Goal: Book appointment/travel/reservation

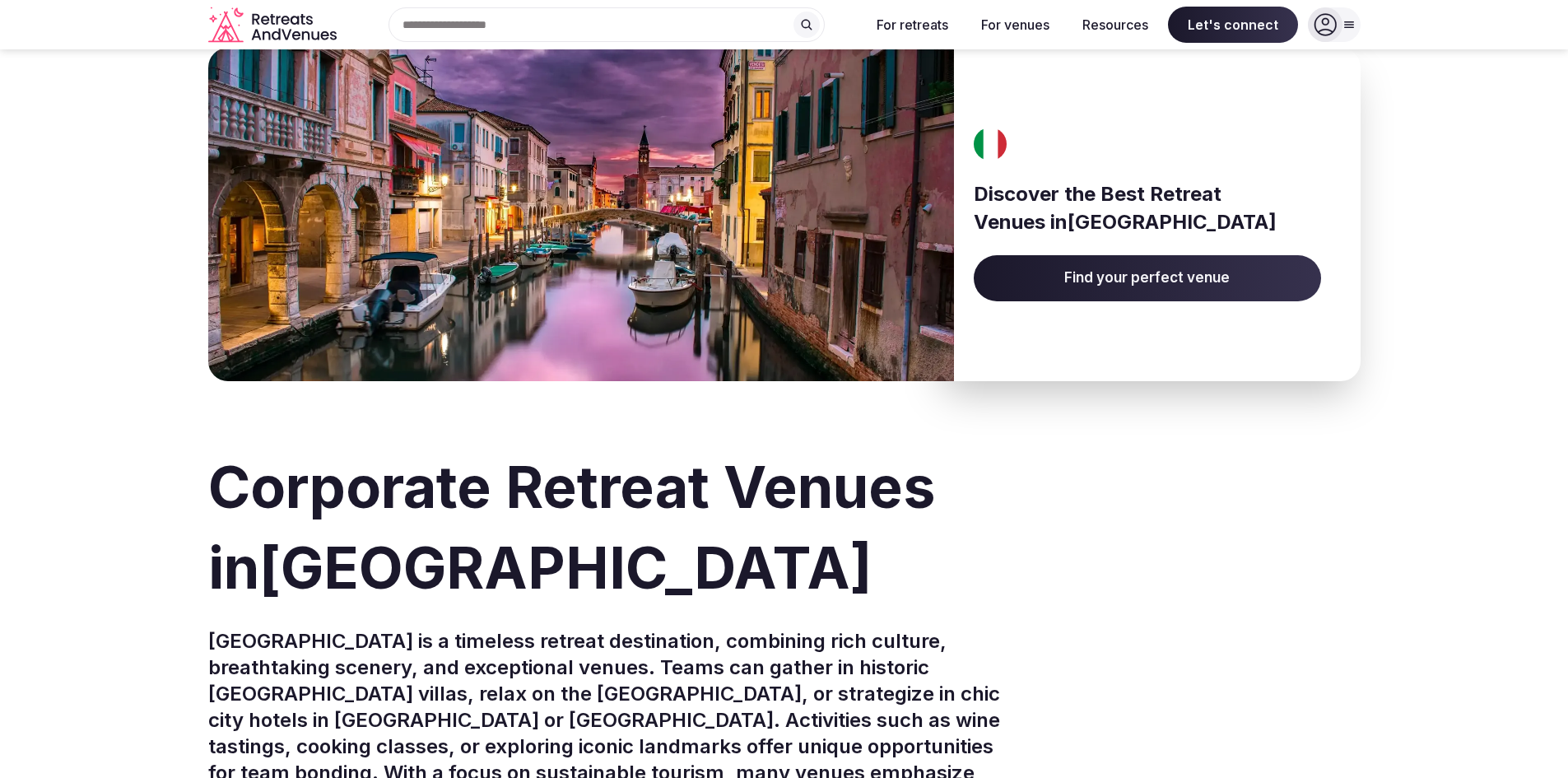
scroll to position [55, 0]
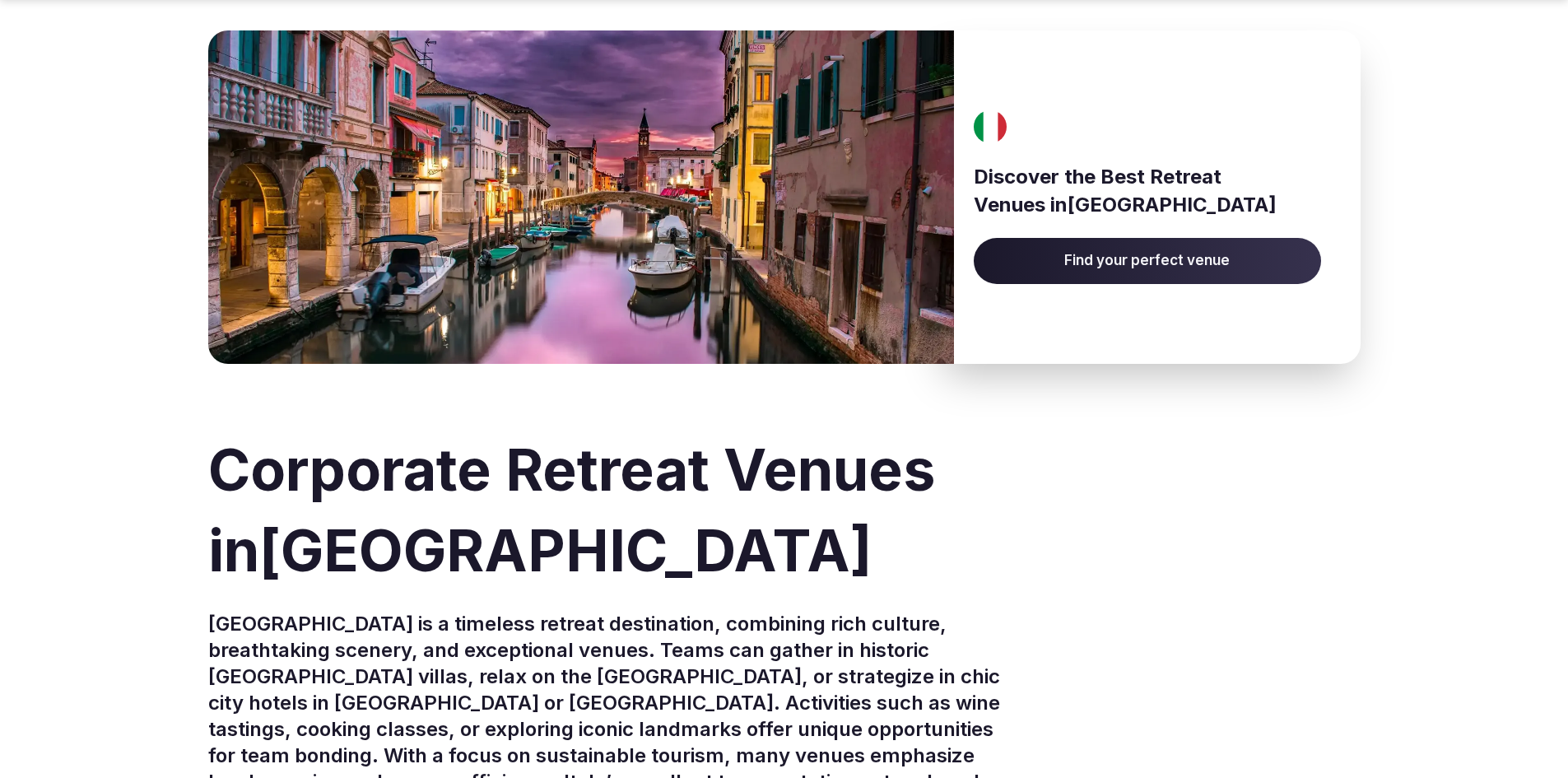
click at [1121, 250] on span "Find your perfect venue" at bounding box center [1147, 261] width 347 height 46
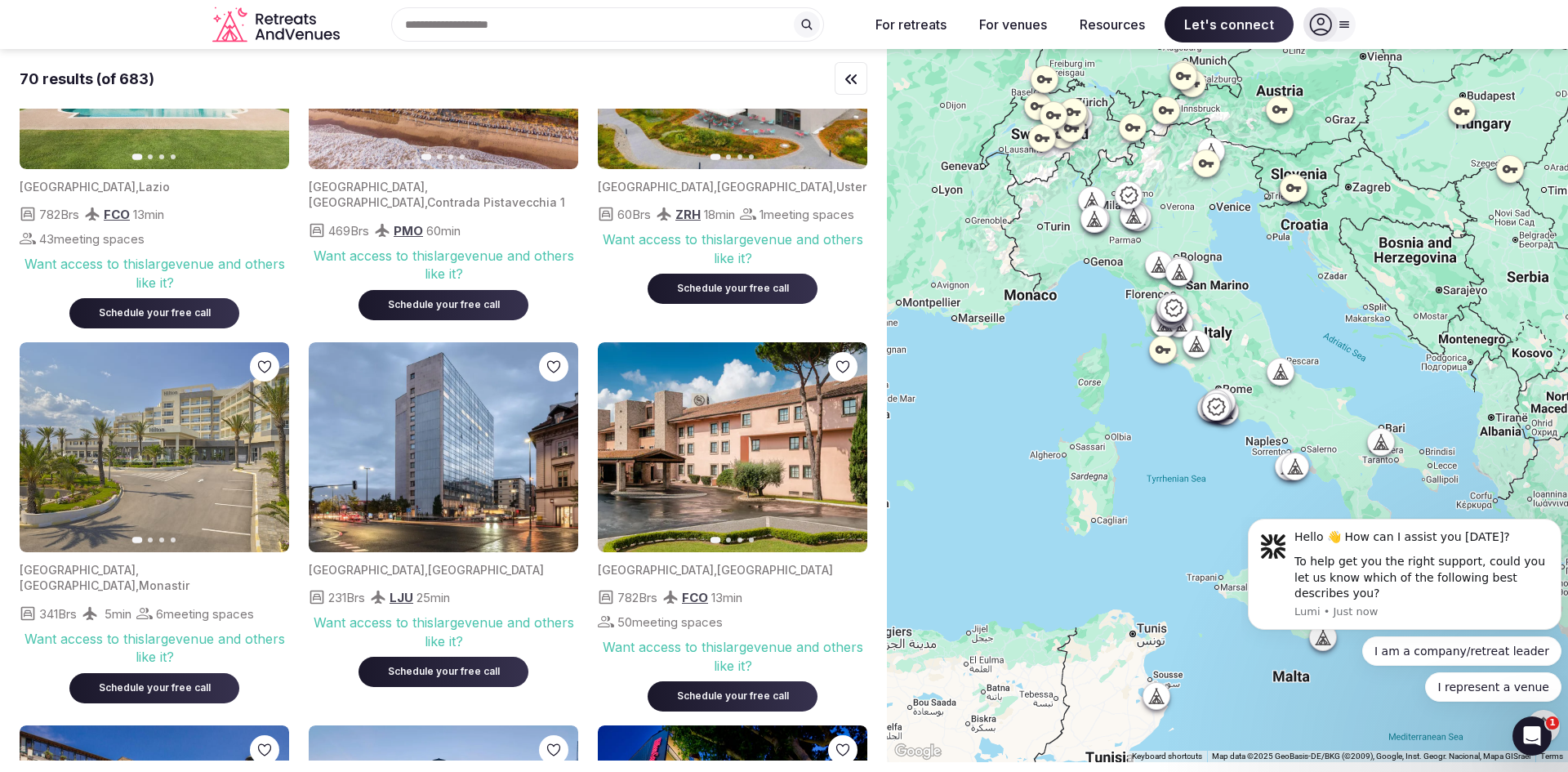
scroll to position [191, 0]
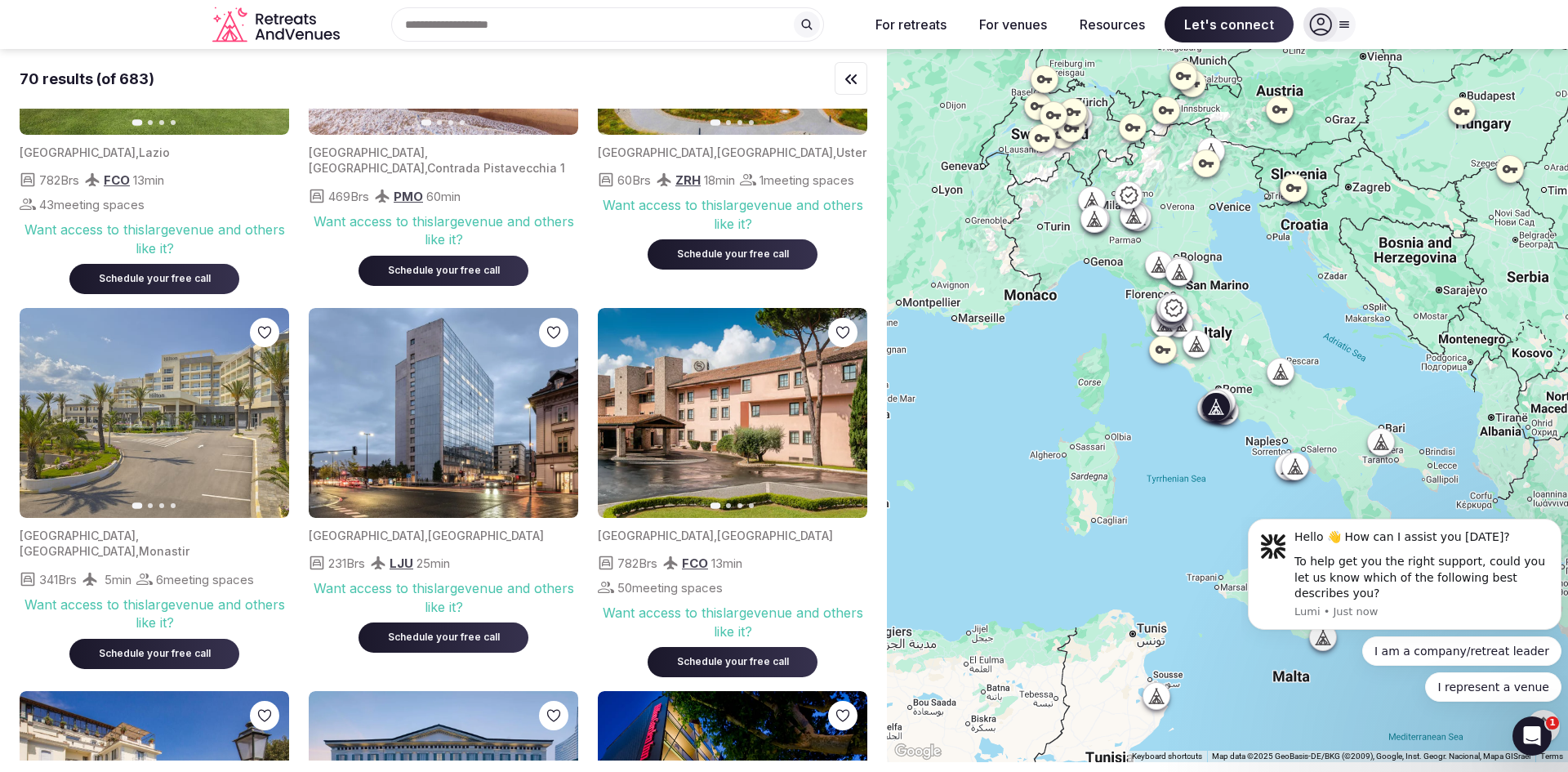
click at [859, 418] on img at bounding box center [732, 413] width 270 height 210
click at [846, 410] on icon "button" at bounding box center [844, 413] width 13 height 13
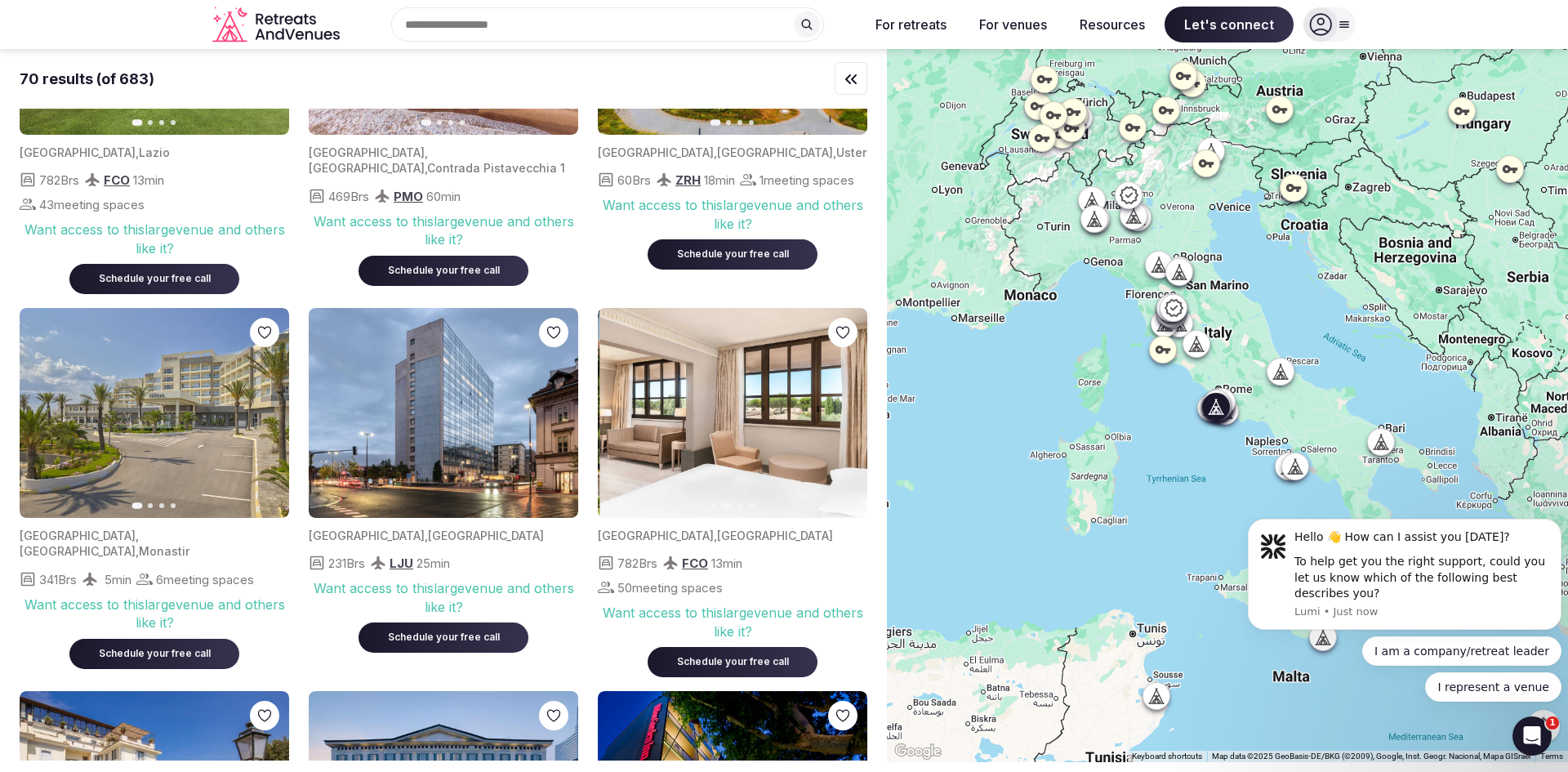
click at [846, 410] on icon "button" at bounding box center [844, 413] width 13 height 13
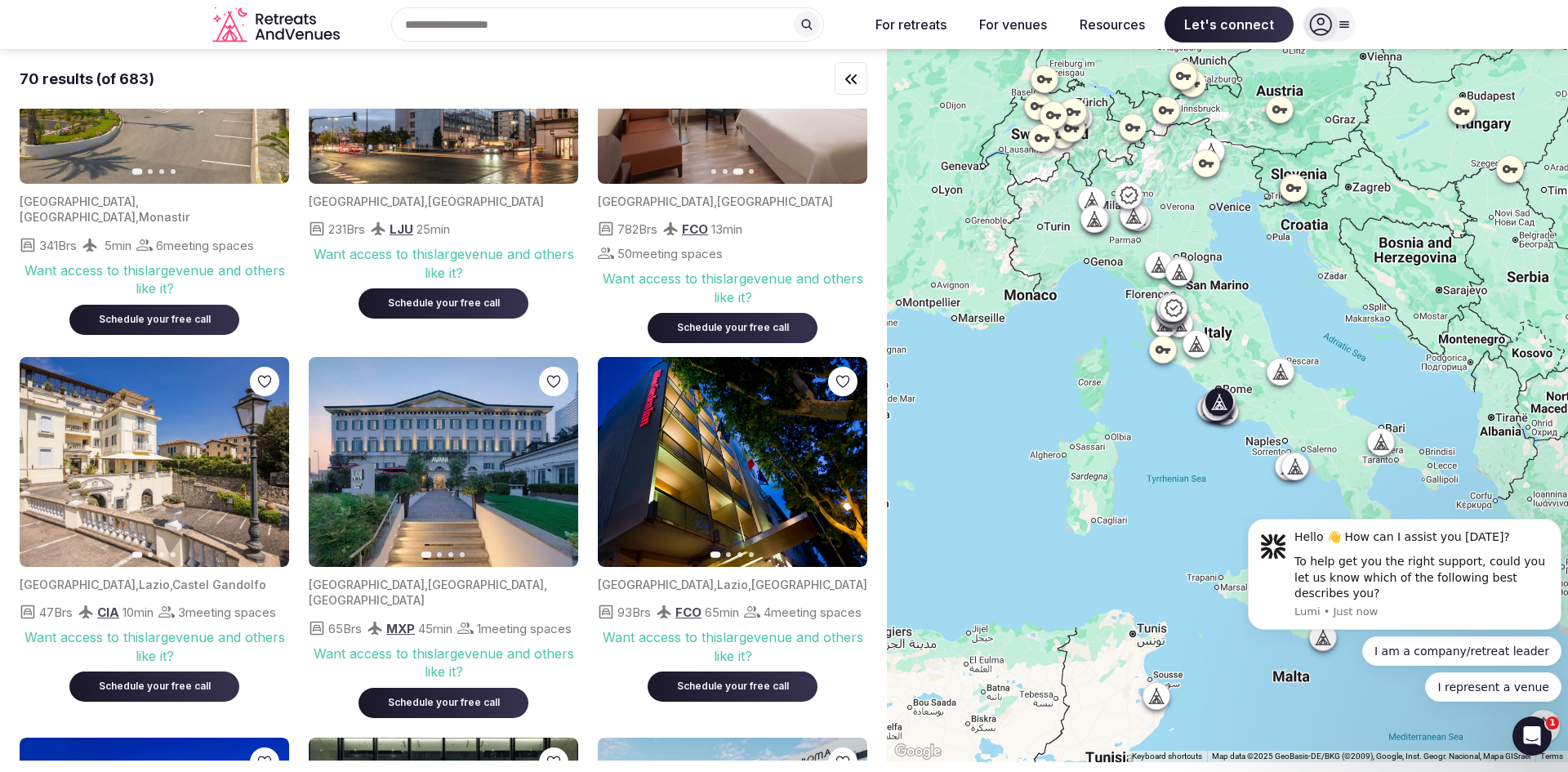
scroll to position [762, 0]
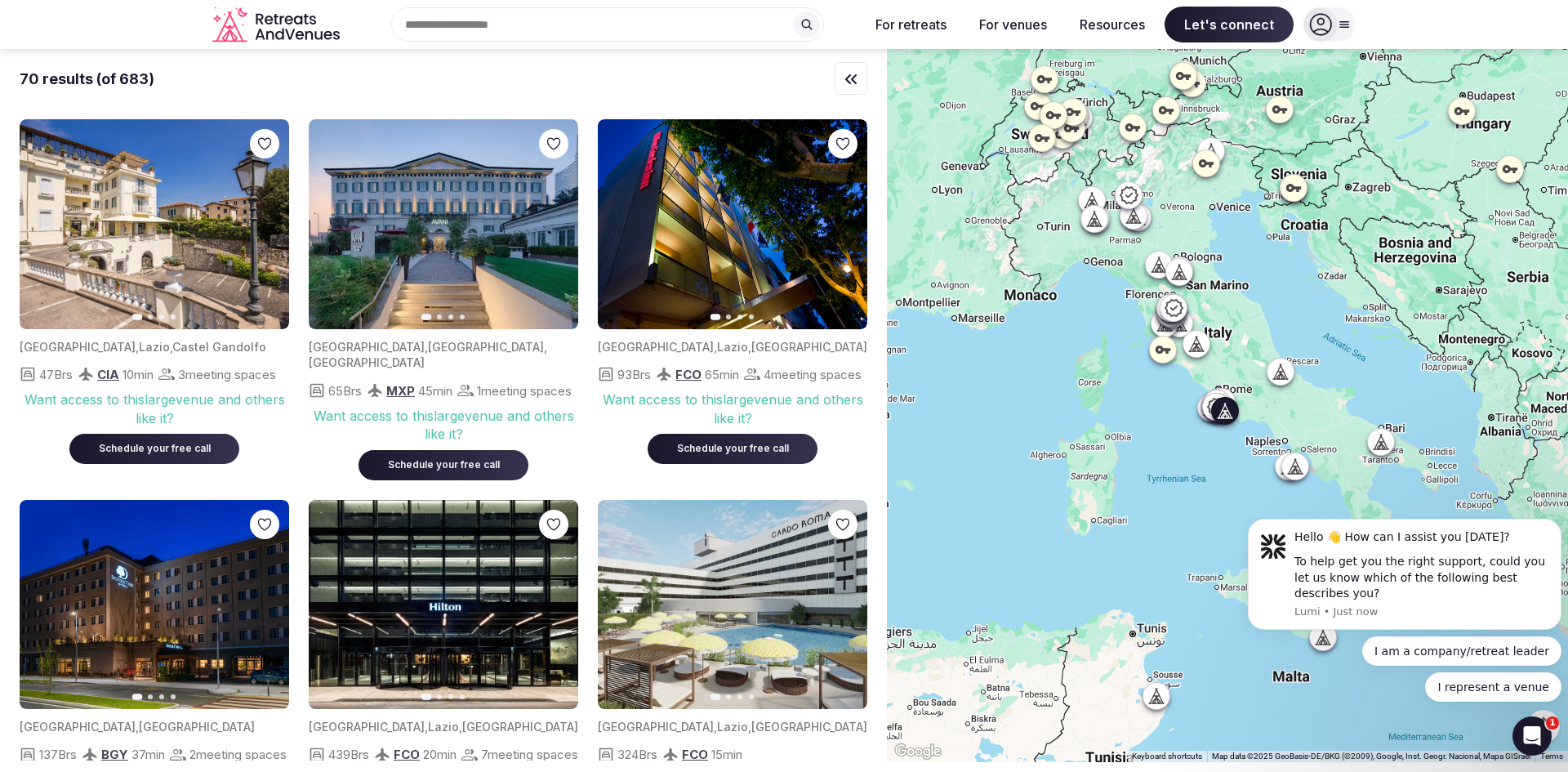
click at [260, 222] on icon "button" at bounding box center [266, 223] width 13 height 13
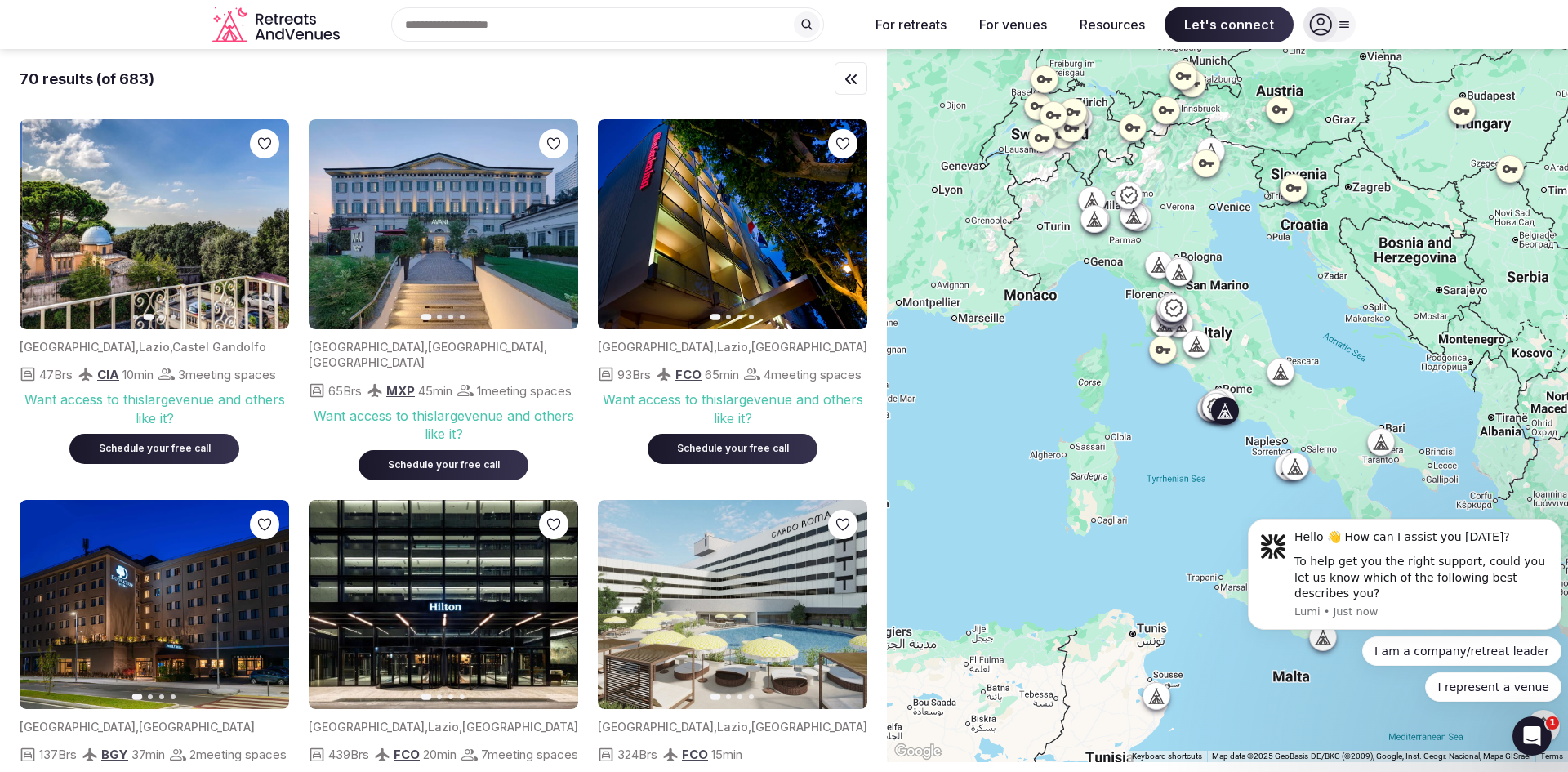
click at [260, 222] on icon "button" at bounding box center [266, 223] width 13 height 13
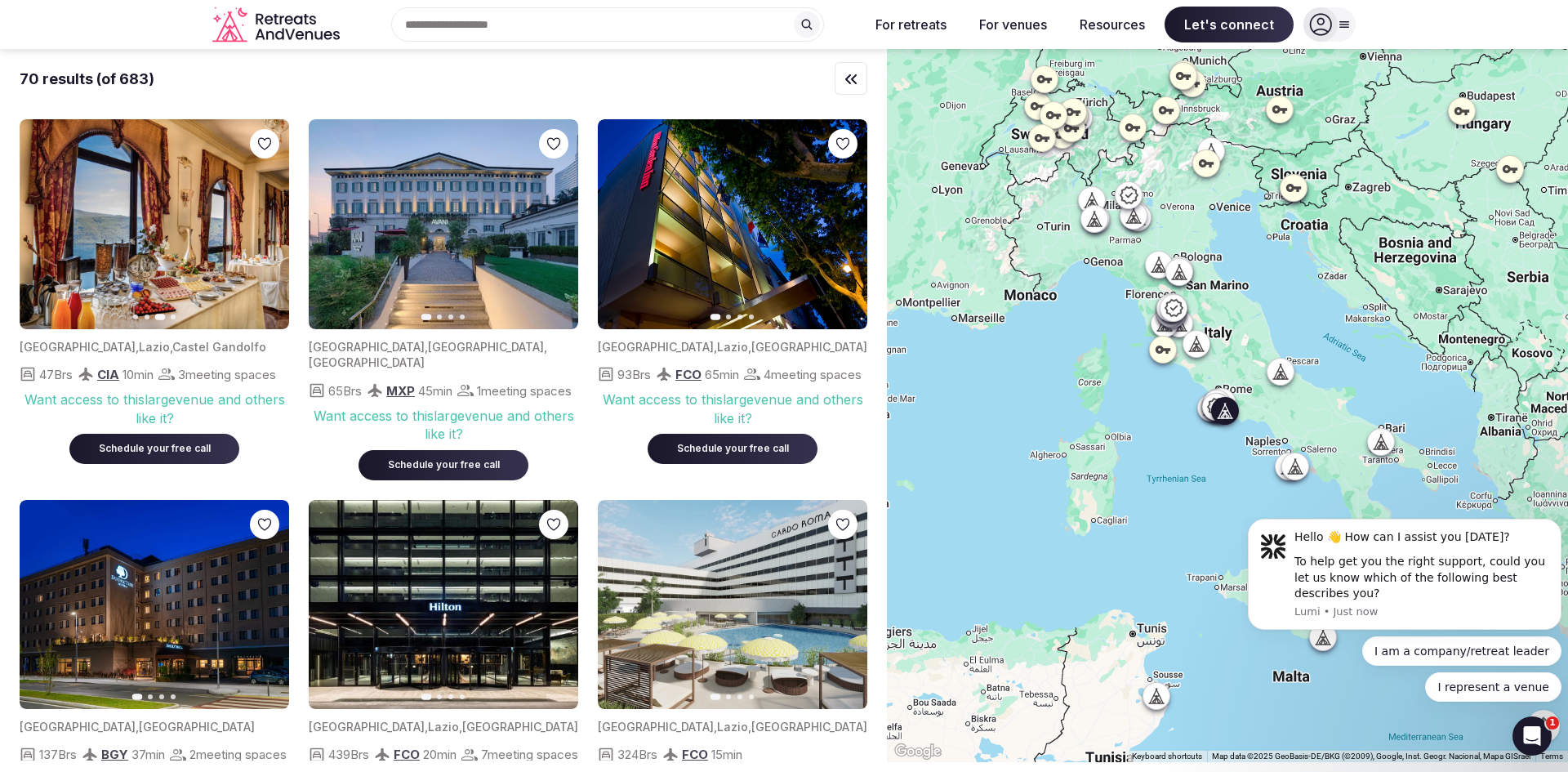
click at [260, 222] on icon "button" at bounding box center [266, 223] width 13 height 13
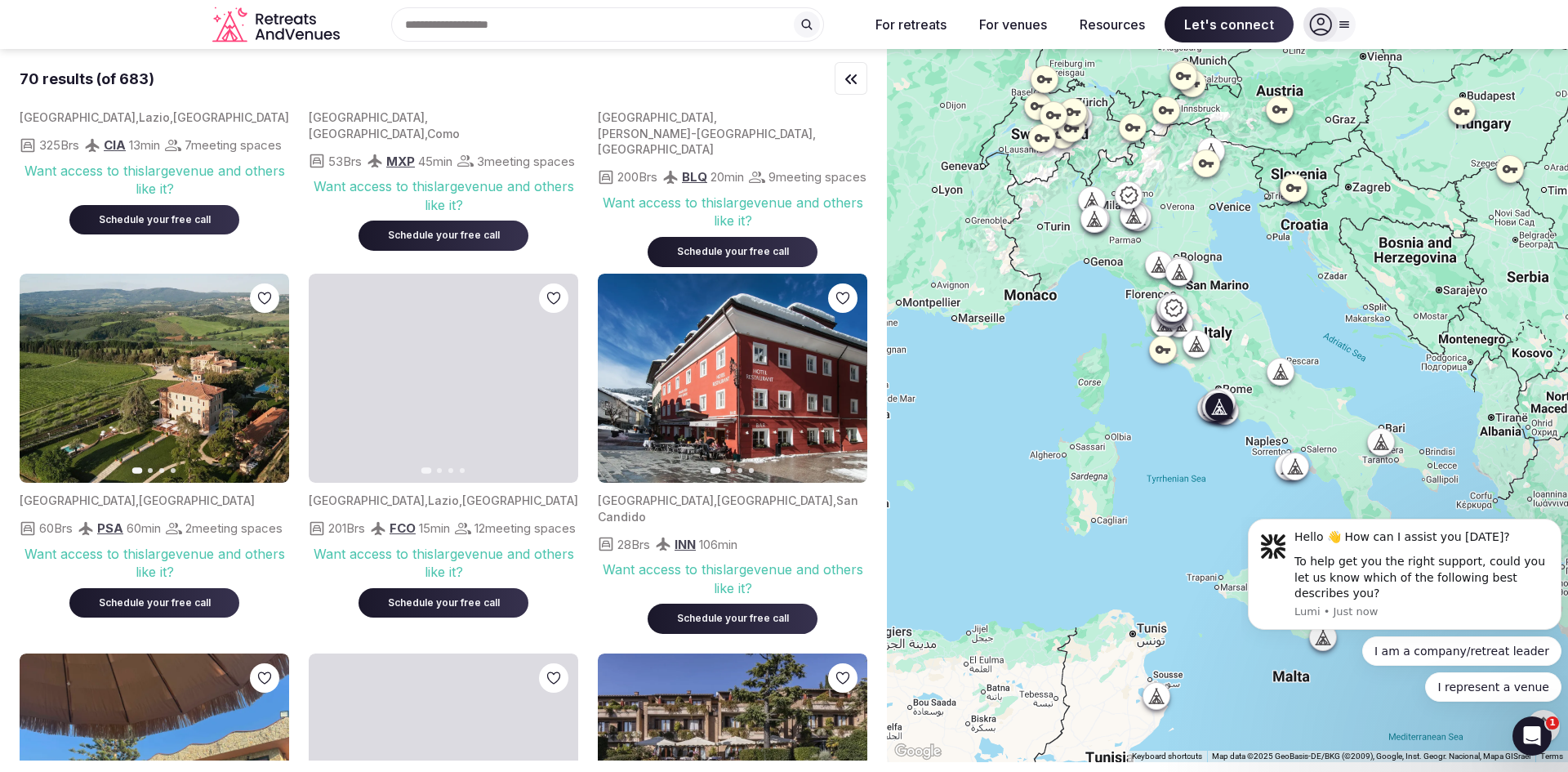
scroll to position [2914, 0]
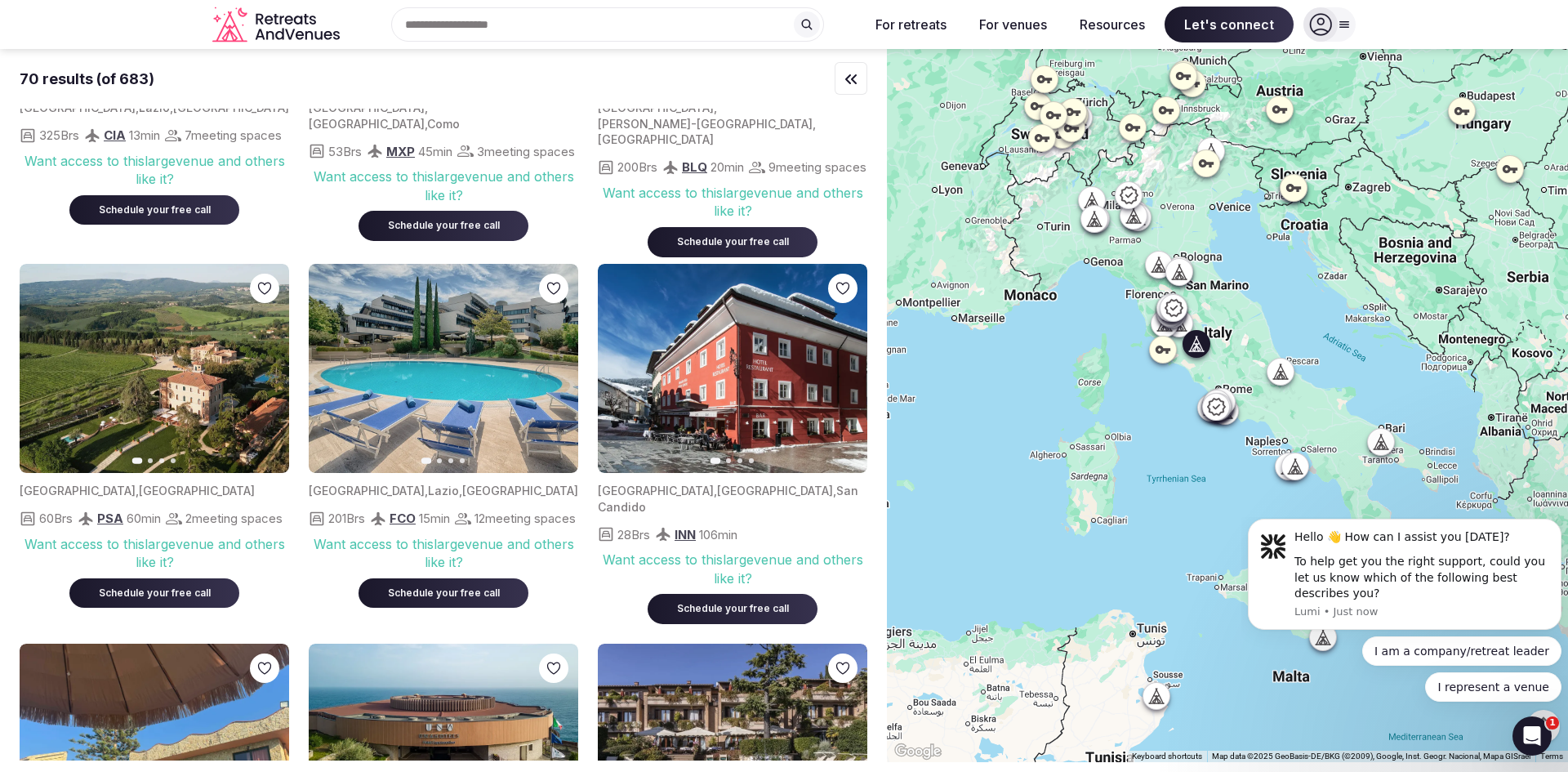
click at [268, 371] on icon "button" at bounding box center [266, 368] width 13 height 13
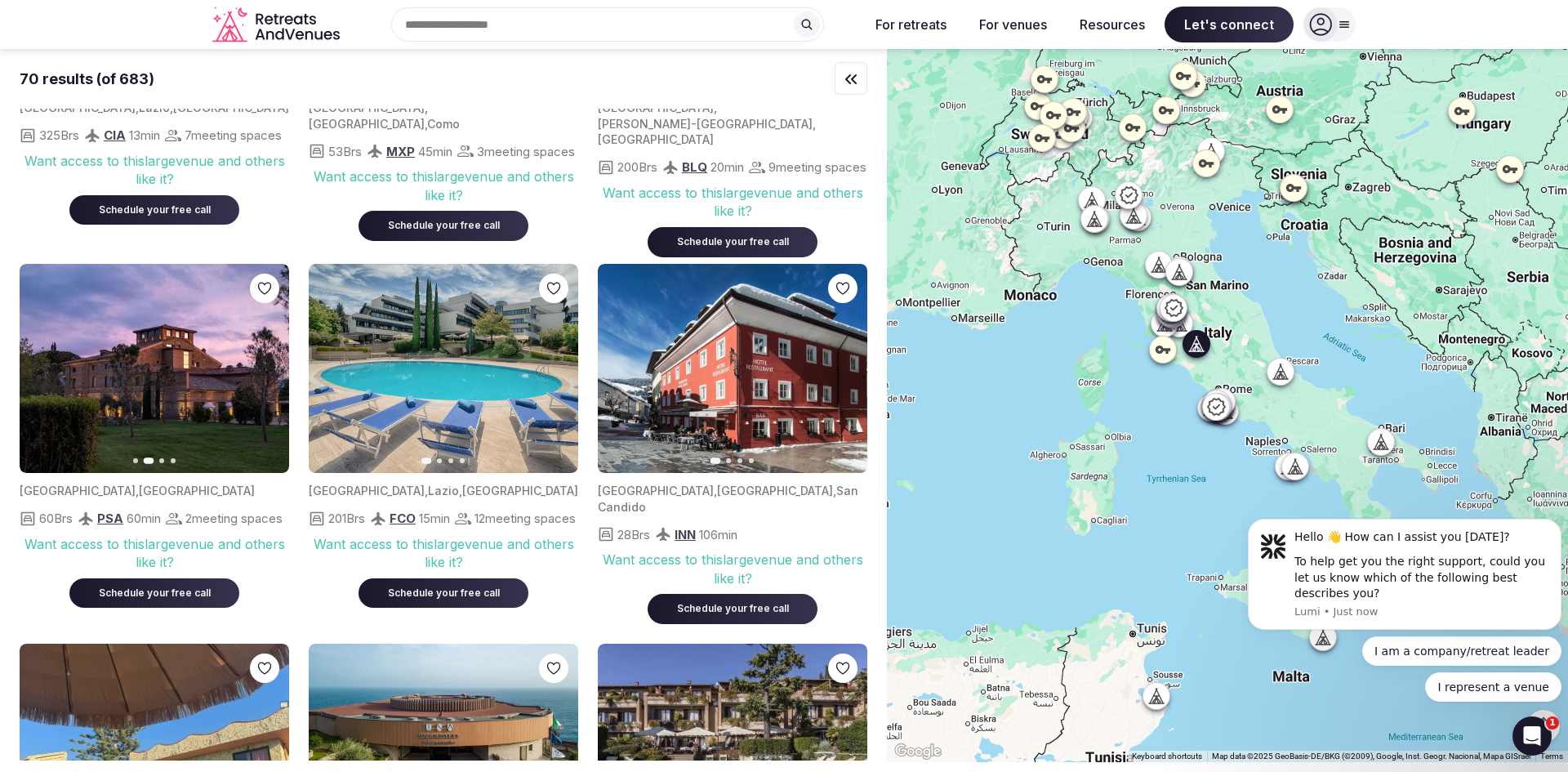
click at [268, 371] on icon "button" at bounding box center [266, 368] width 13 height 13
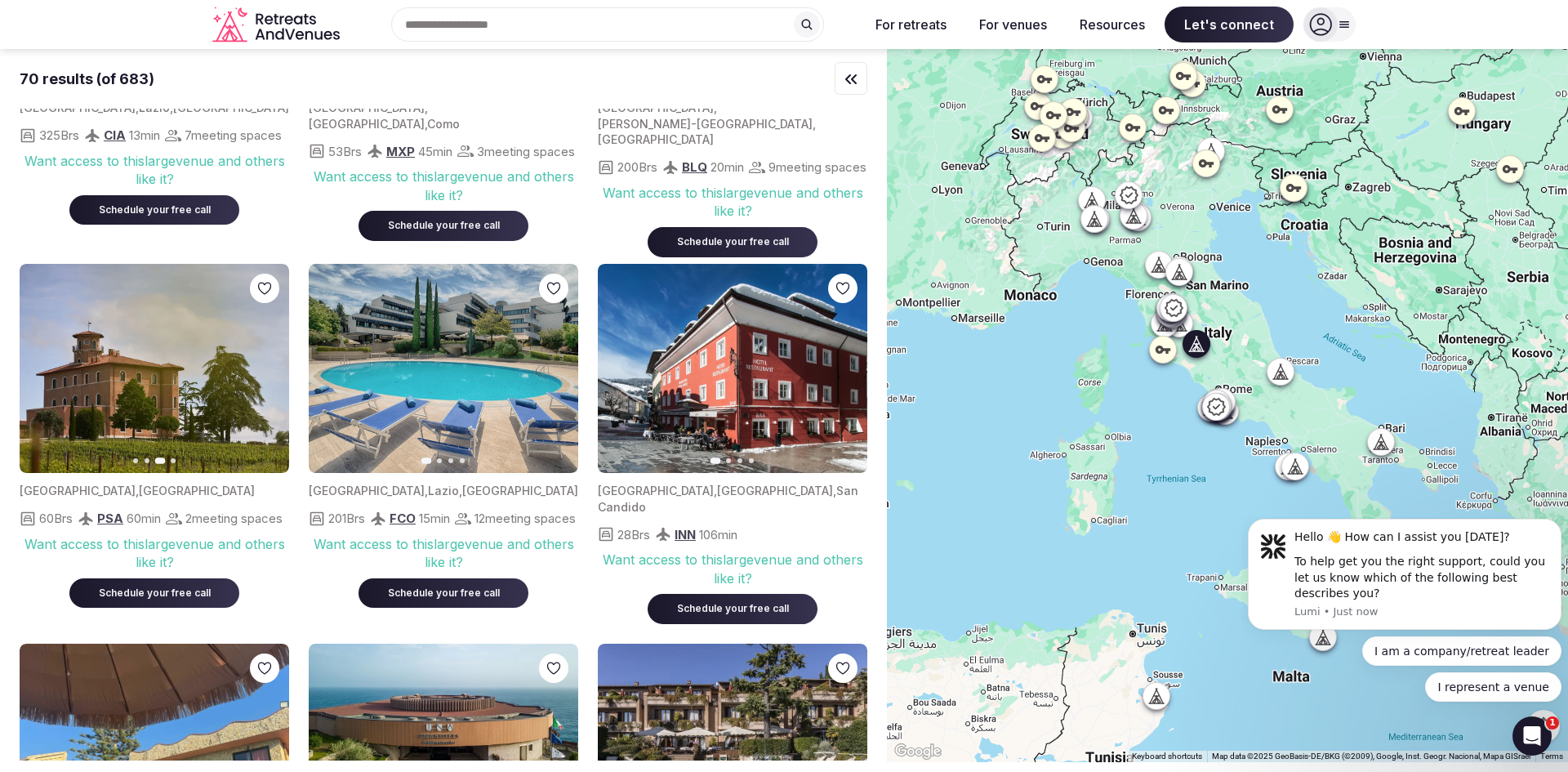
click at [264, 375] on icon "button" at bounding box center [266, 368] width 13 height 13
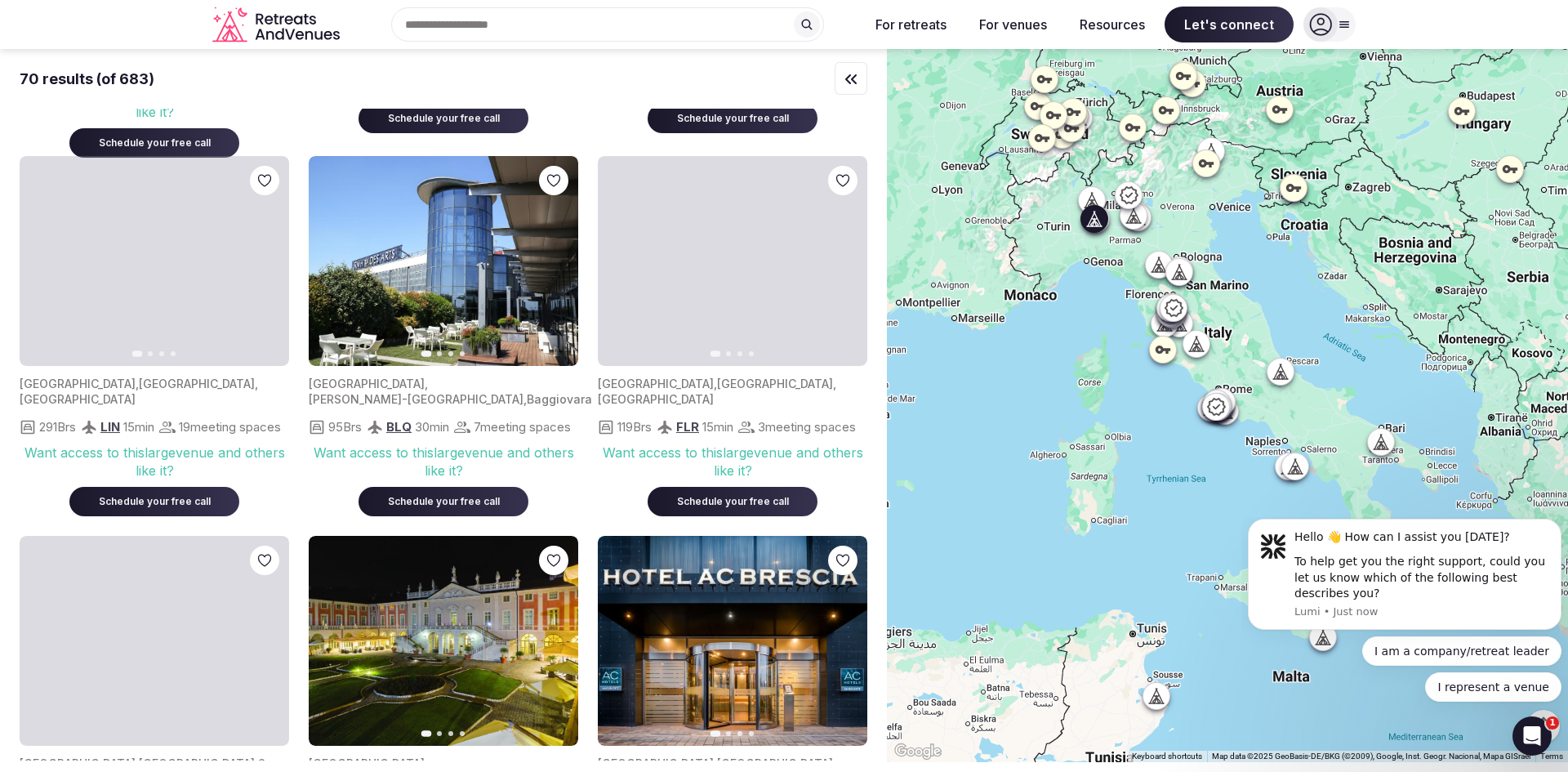
scroll to position [3975, 0]
